Goal: Find specific page/section: Find specific page/section

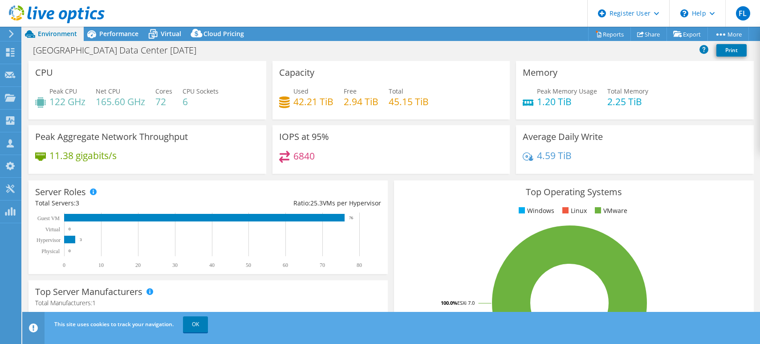
select select "USD"
click at [29, 16] on use at bounding box center [57, 14] width 96 height 18
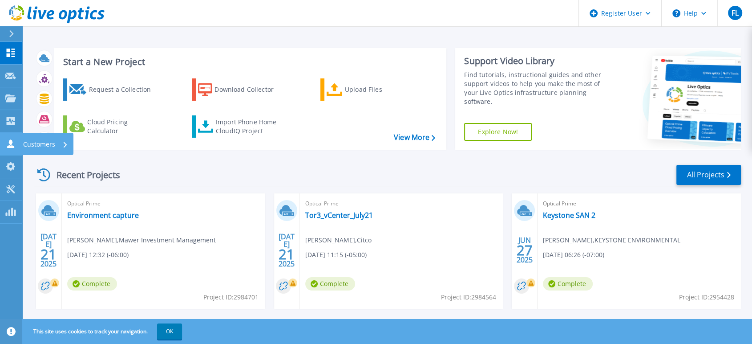
click at [10, 150] on link "Customers Customers" at bounding box center [11, 144] width 22 height 23
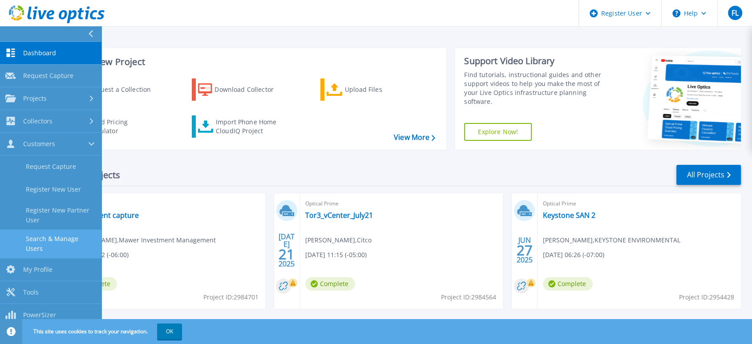
click at [58, 237] on link "Search & Manage Users" at bounding box center [51, 243] width 102 height 28
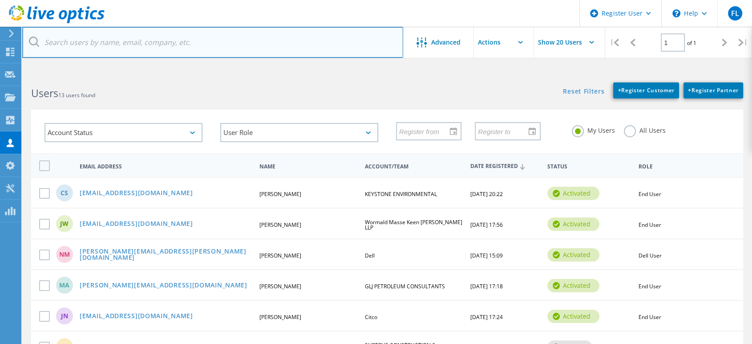
click at [159, 46] on input "text" at bounding box center [212, 42] width 381 height 31
paste input "[PERSON_NAME][EMAIL_ADDRESS][DOMAIN_NAME]"
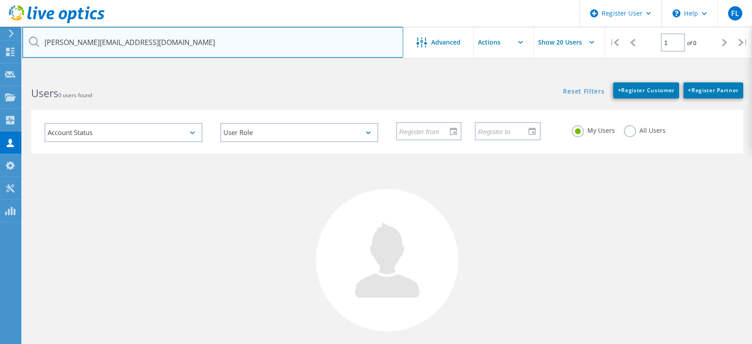
type input "[PERSON_NAME][EMAIL_ADDRESS][DOMAIN_NAME]"
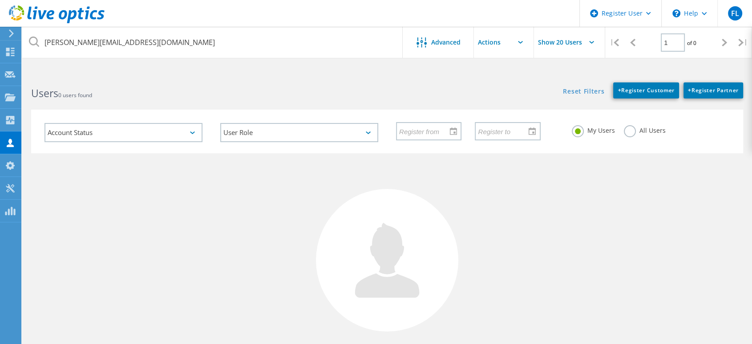
click at [630, 133] on label "All Users" at bounding box center [645, 129] width 42 height 8
click at [0, 0] on input "All Users" at bounding box center [0, 0] width 0 height 0
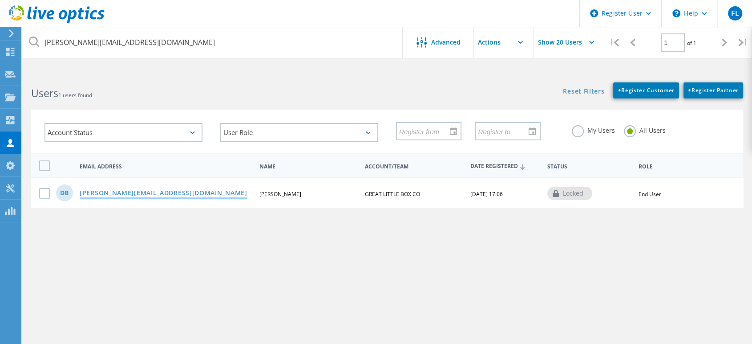
click at [105, 191] on link "[PERSON_NAME][EMAIL_ADDRESS][DOMAIN_NAME]" at bounding box center [164, 194] width 168 height 8
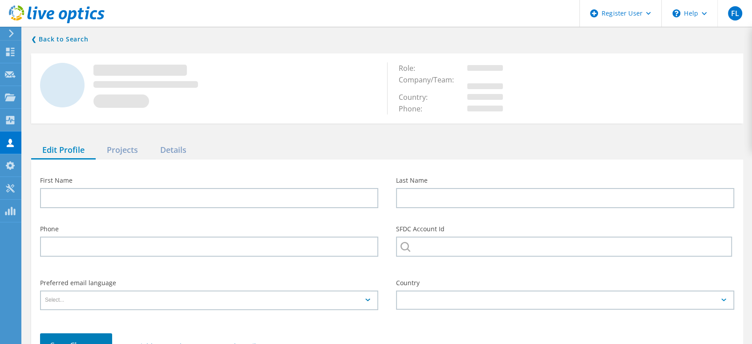
type input "[PERSON_NAME]"
type input "GREAT LITTLE BOX CO"
type input "English"
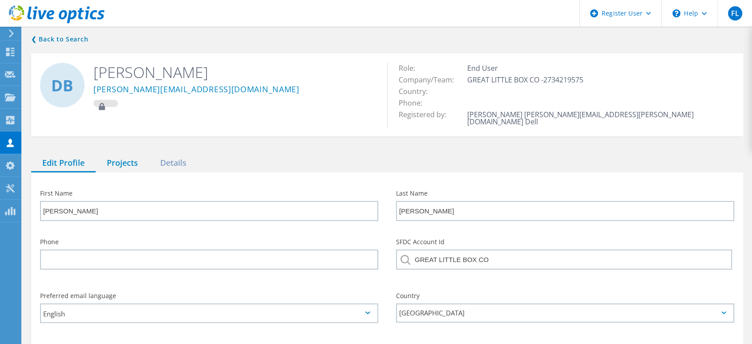
click at [139, 154] on div "Projects" at bounding box center [122, 163] width 53 height 18
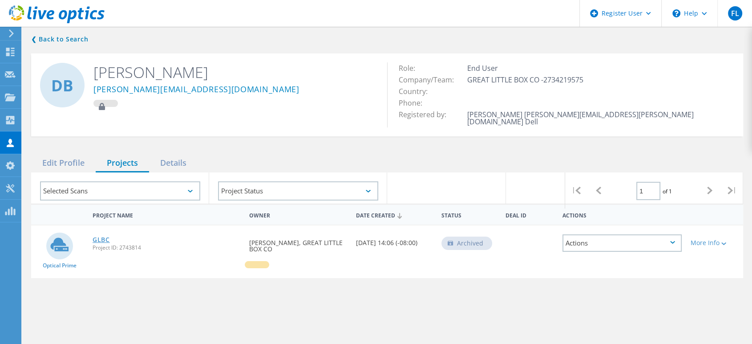
click at [102, 236] on link "GLBC" at bounding box center [101, 239] width 17 height 6
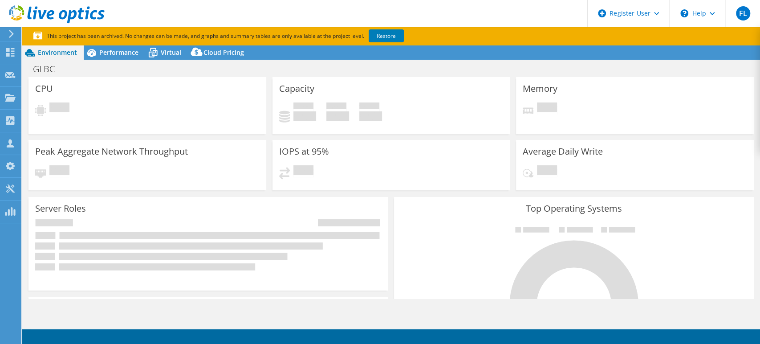
select select "USD"
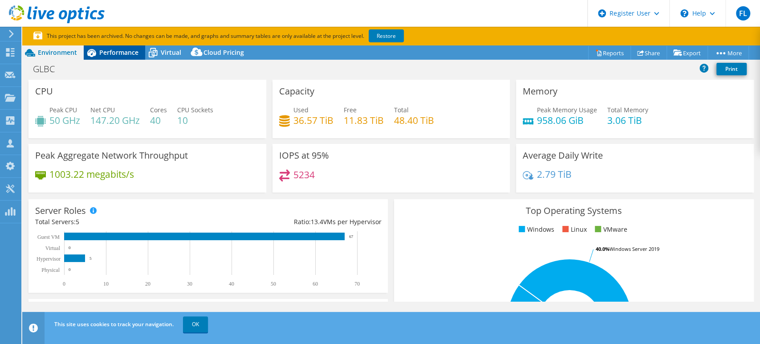
click at [126, 56] on span "Performance" at bounding box center [118, 52] width 39 height 8
